Goal: Go to known website: Access a specific website the user already knows

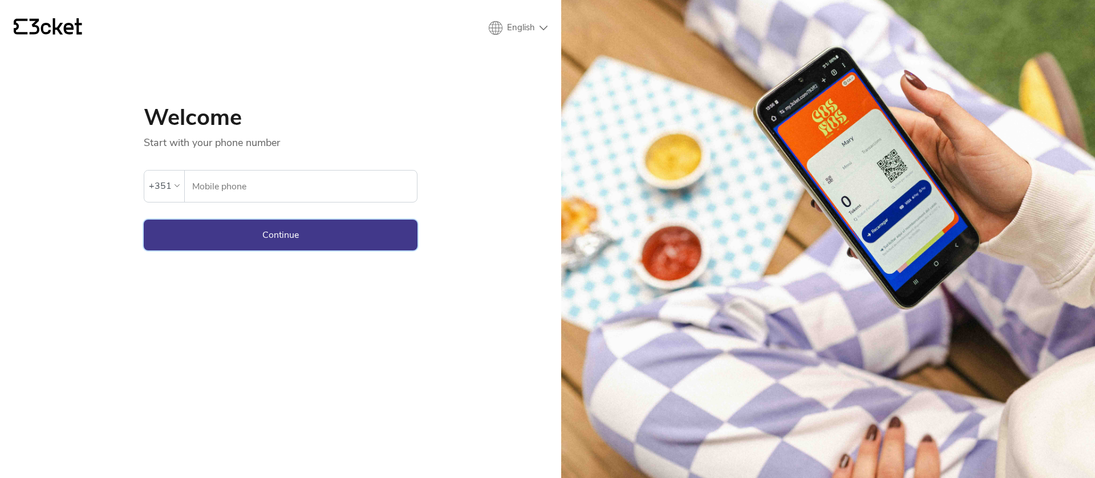
type input "964948293"
click at [265, 240] on button "Continue" at bounding box center [281, 235] width 274 height 31
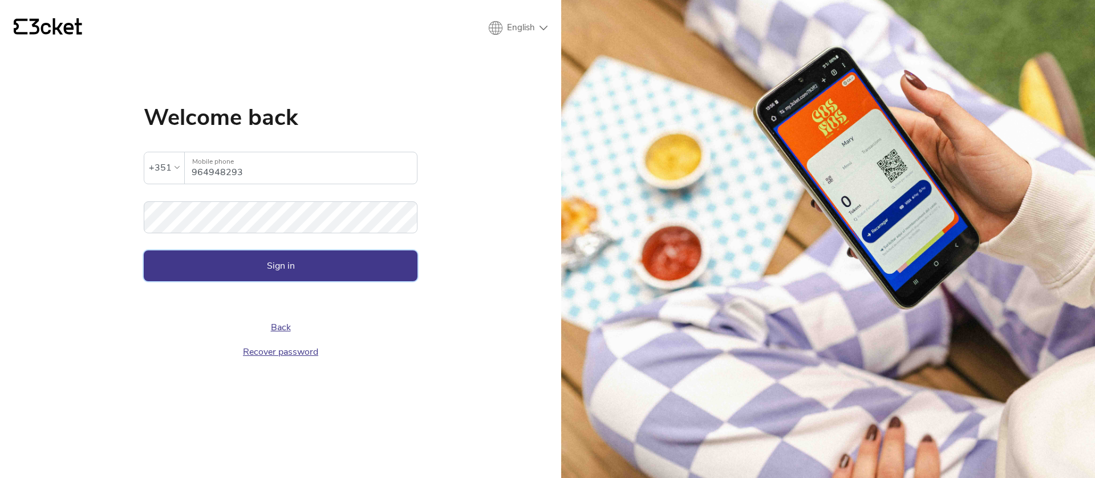
click at [412, 260] on button "Sign in" at bounding box center [281, 265] width 274 height 31
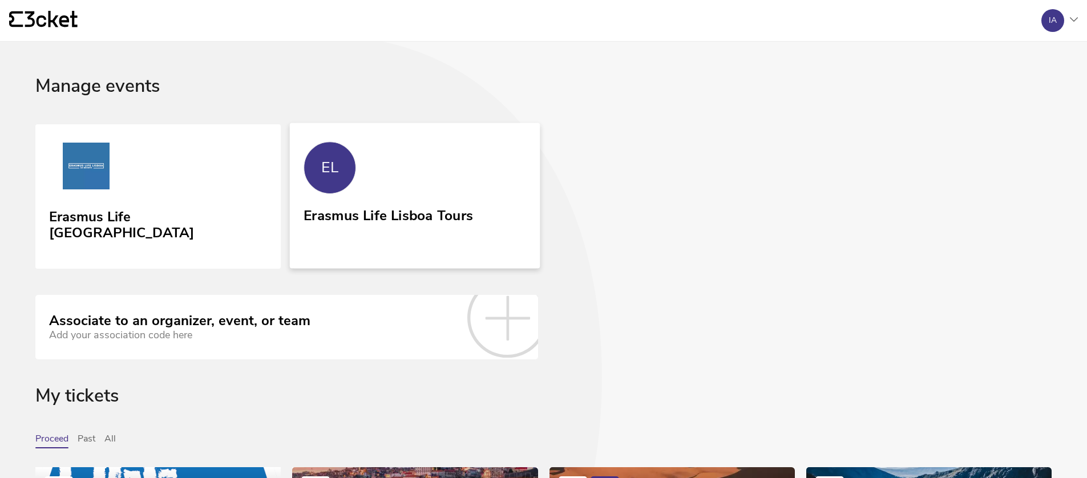
click at [413, 136] on link "EL Erasmus Life Lisboa Tours" at bounding box center [415, 195] width 250 height 145
click at [179, 196] on link "Erasmus Life [GEOGRAPHIC_DATA]" at bounding box center [159, 197] width 253 height 148
